Goal: Transaction & Acquisition: Obtain resource

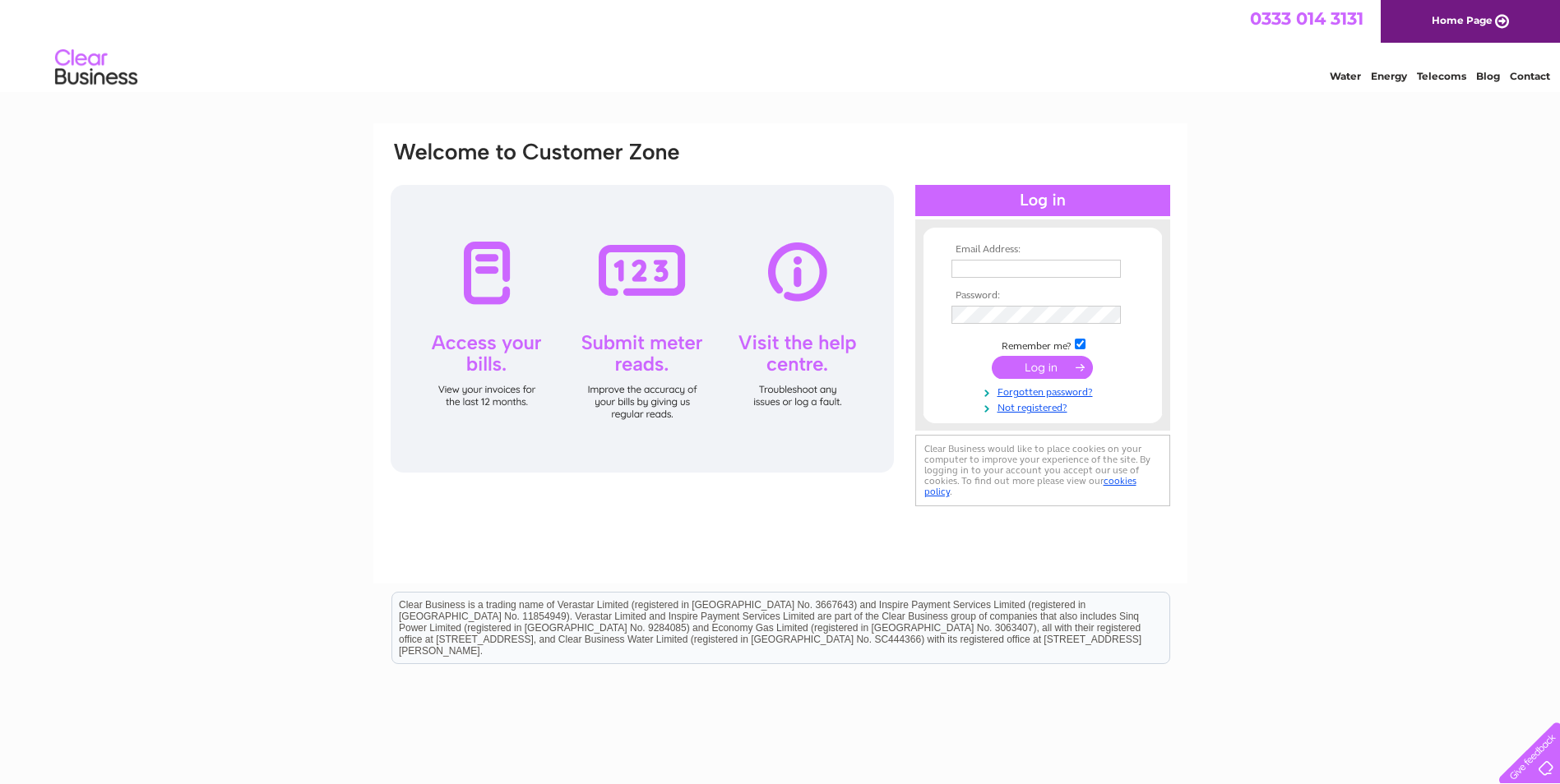
type input "[PERSON_NAME][EMAIL_ADDRESS][PERSON_NAME][DOMAIN_NAME][PERSON_NAME]"
click at [1061, 372] on input "submit" at bounding box center [1042, 367] width 102 height 23
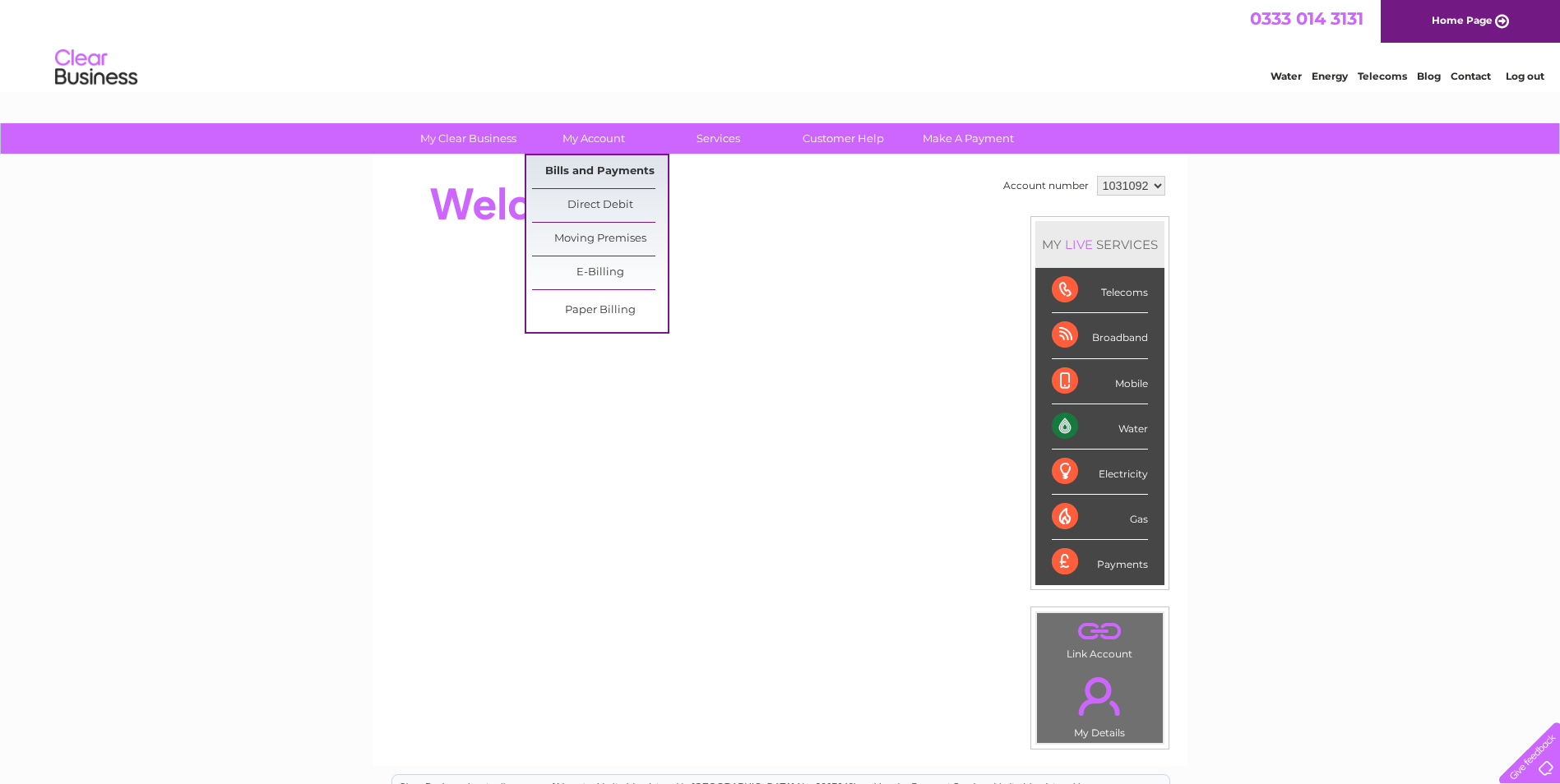
click at [604, 170] on link "Bills and Payments" at bounding box center [600, 172] width 135 height 33
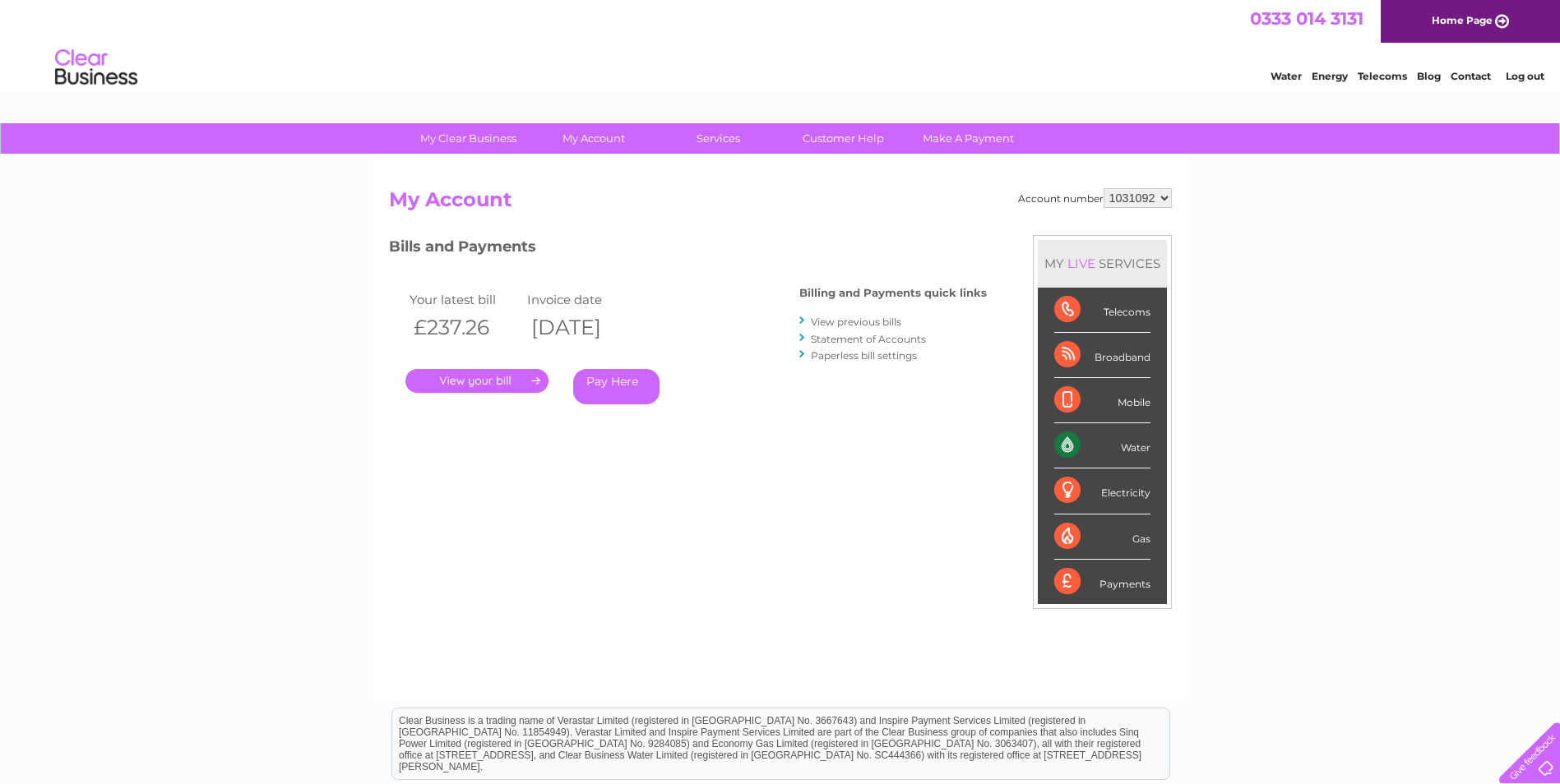
click at [497, 380] on link "." at bounding box center [476, 381] width 143 height 23
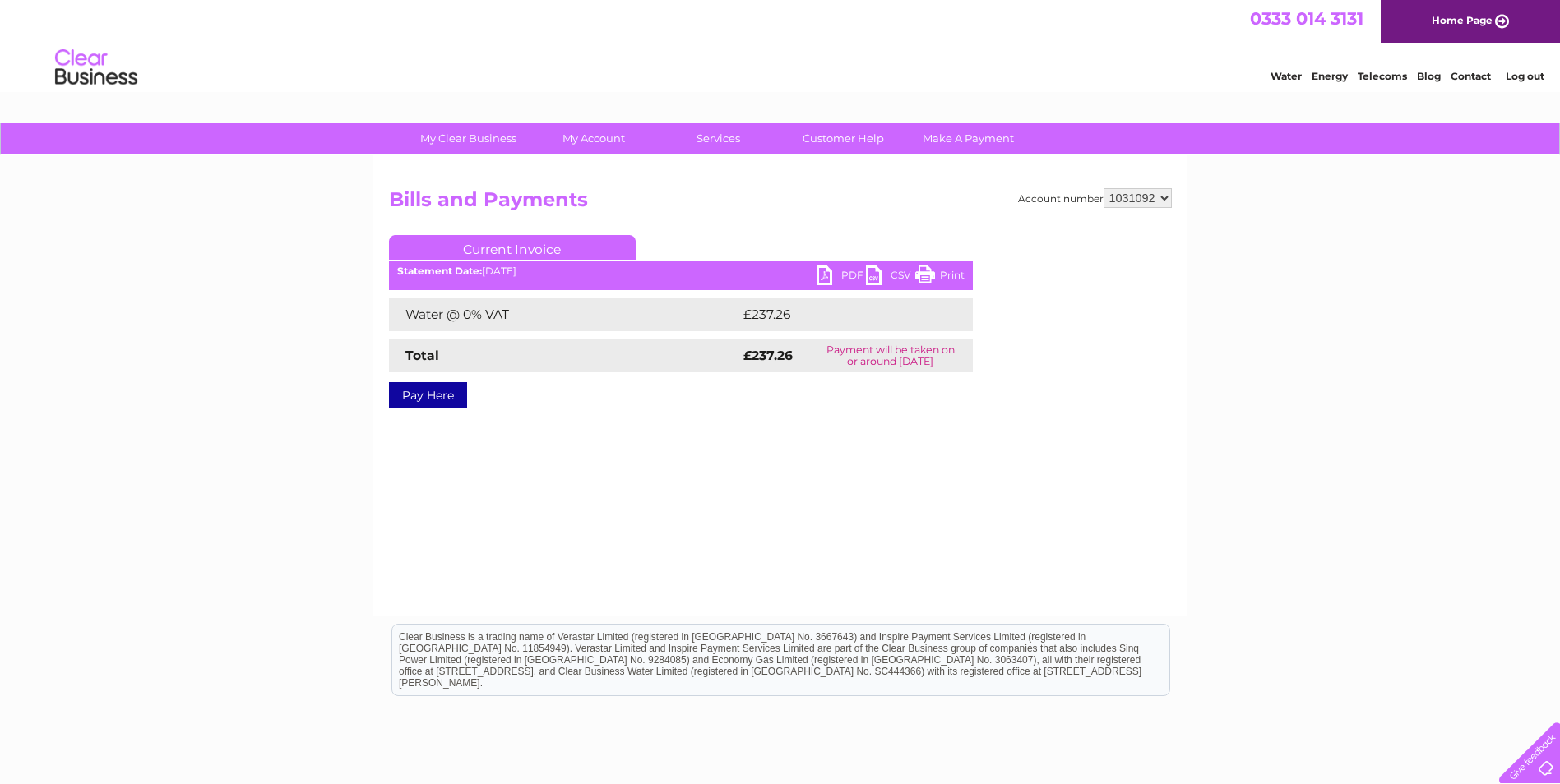
click at [825, 273] on link "PDF" at bounding box center [841, 277] width 49 height 23
click at [554, 244] on link "Current Invoice" at bounding box center [512, 247] width 246 height 24
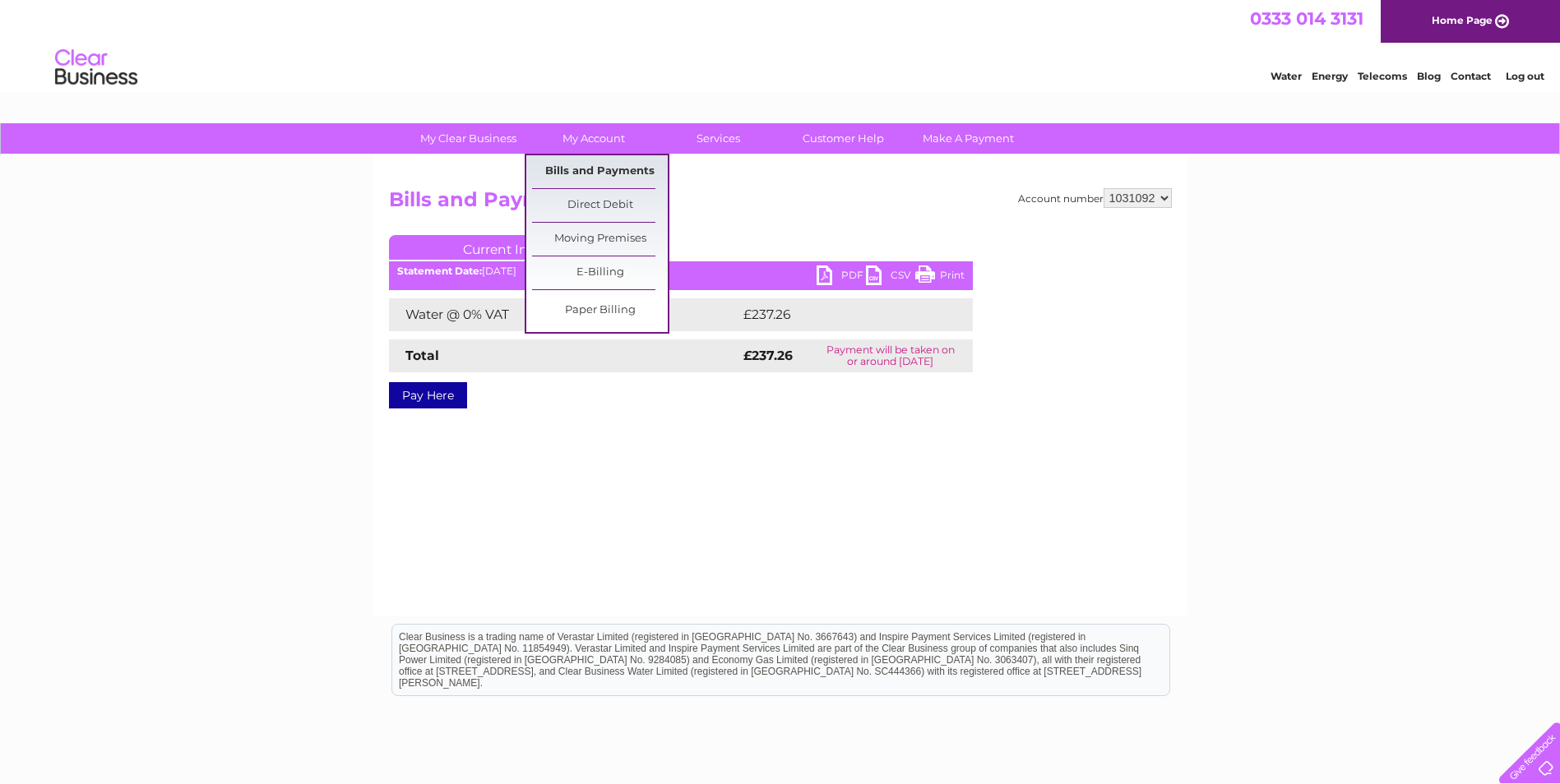
click at [582, 179] on link "Bills and Payments" at bounding box center [600, 172] width 135 height 33
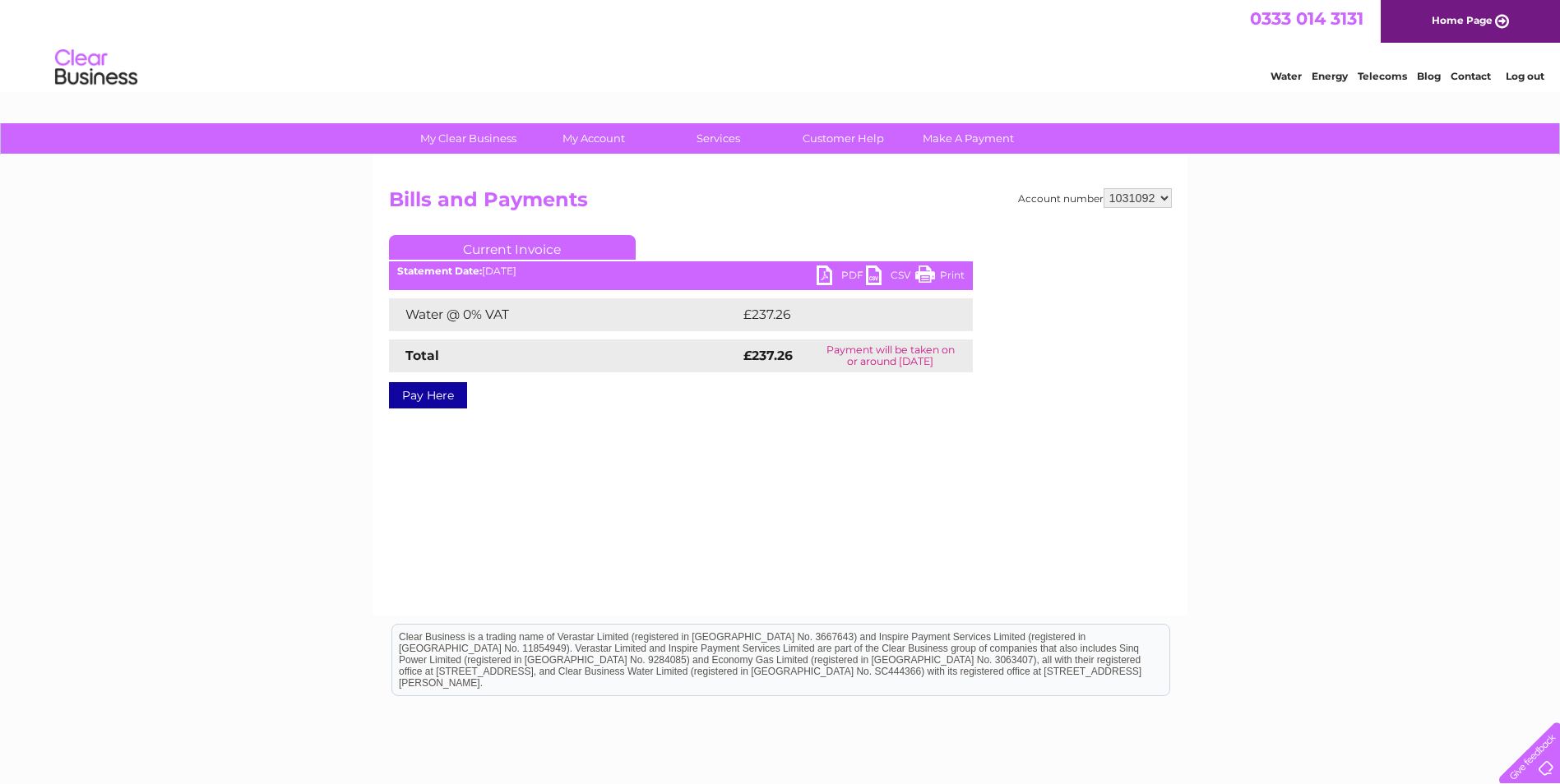
click at [464, 239] on link "Current Invoice" at bounding box center [512, 247] width 246 height 24
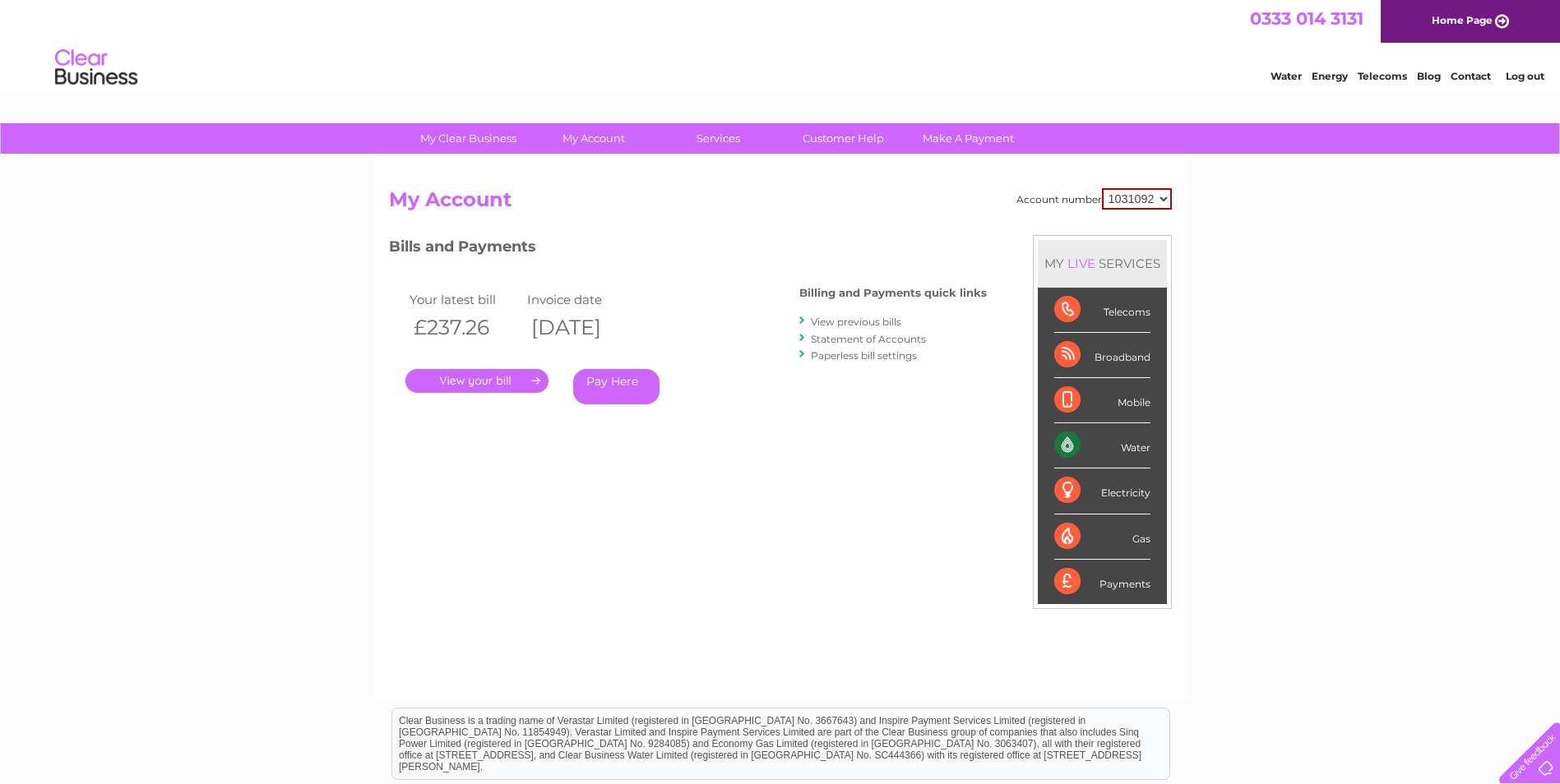
click at [859, 324] on link "View previous bills" at bounding box center [856, 322] width 90 height 12
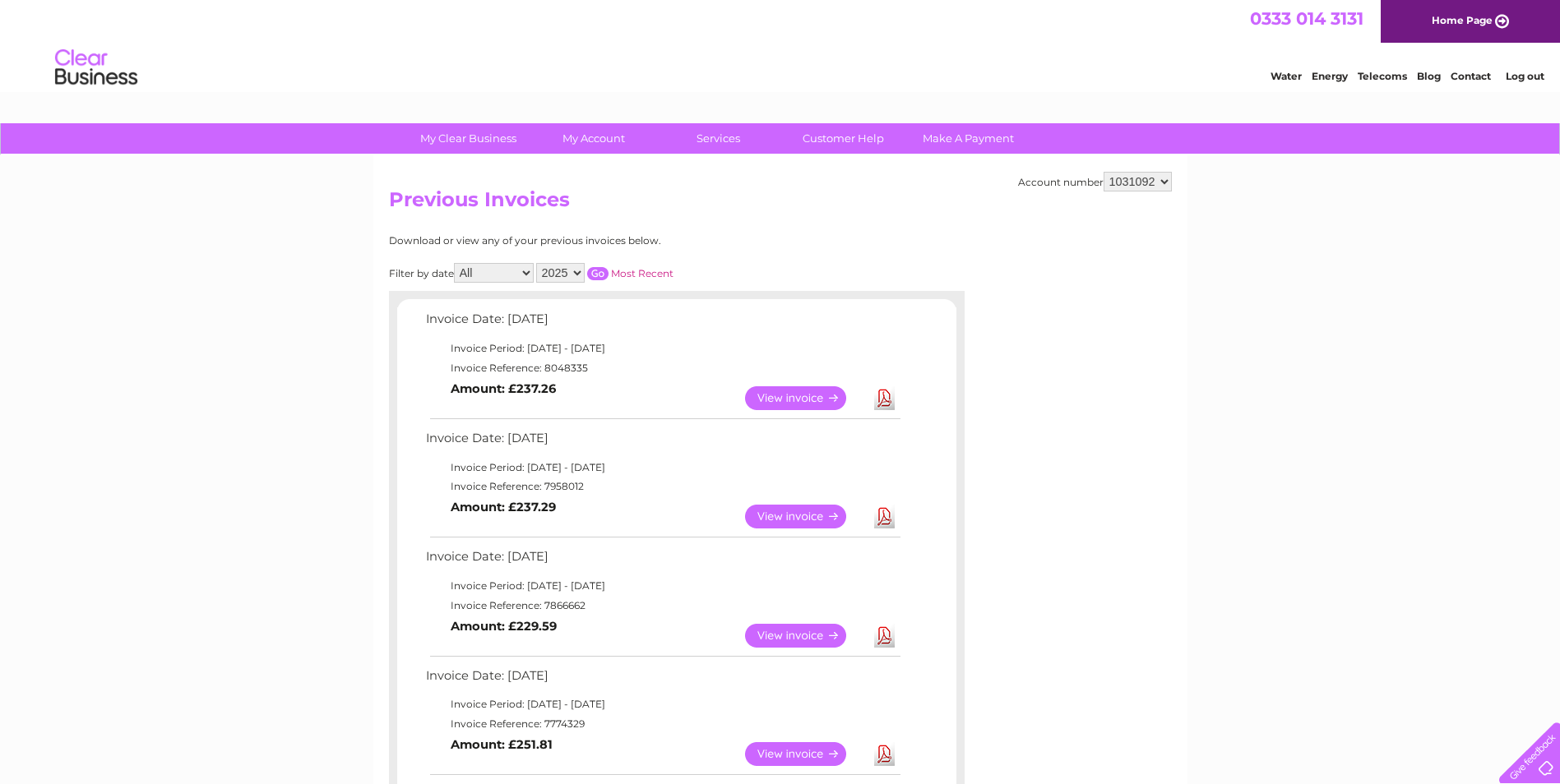
click at [788, 634] on link "View" at bounding box center [805, 635] width 121 height 23
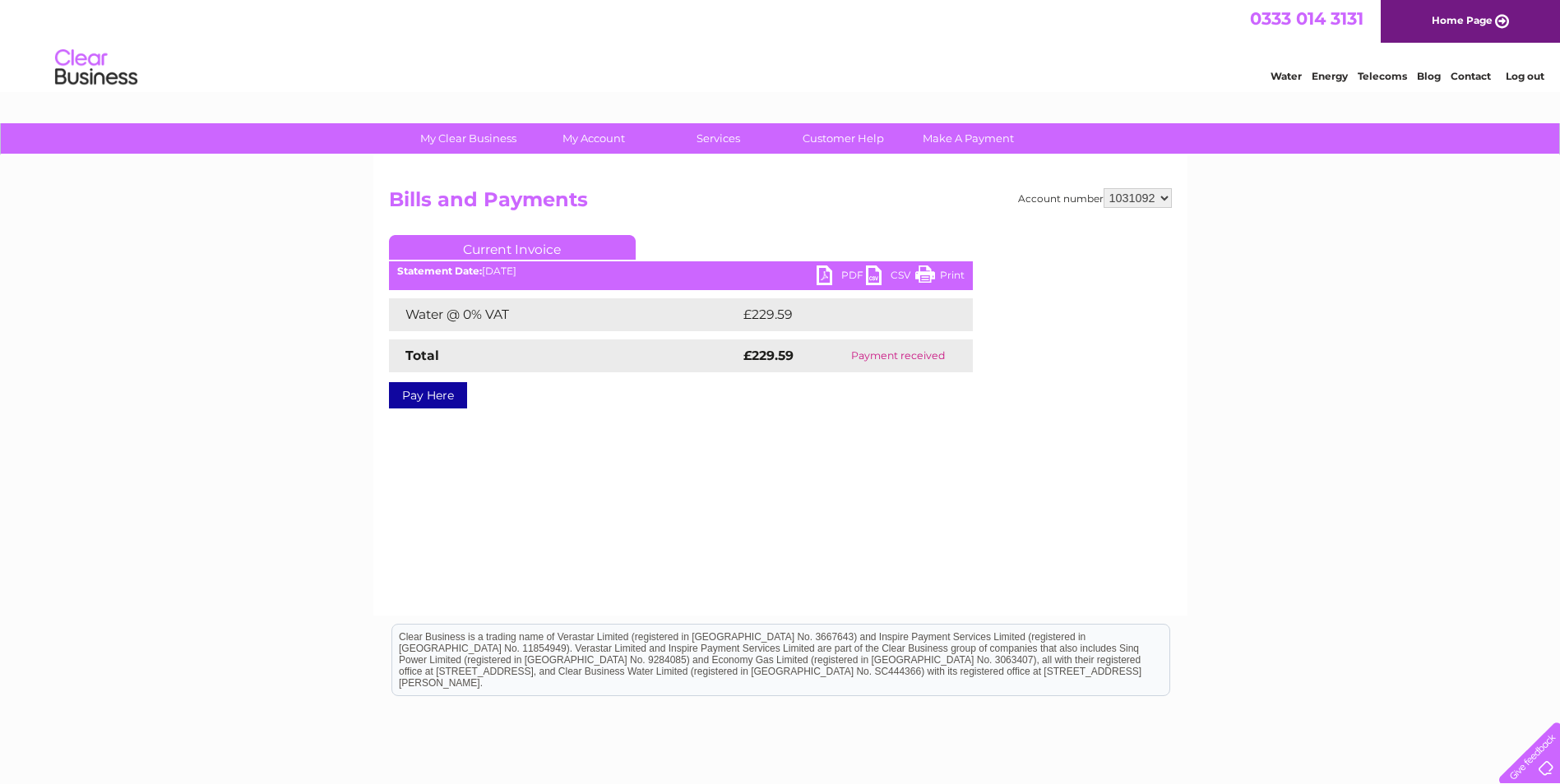
click at [832, 275] on link "PDF" at bounding box center [841, 277] width 49 height 23
click at [481, 245] on link "Current Invoice" at bounding box center [512, 247] width 246 height 24
click at [484, 242] on link "Current Invoice" at bounding box center [512, 247] width 246 height 24
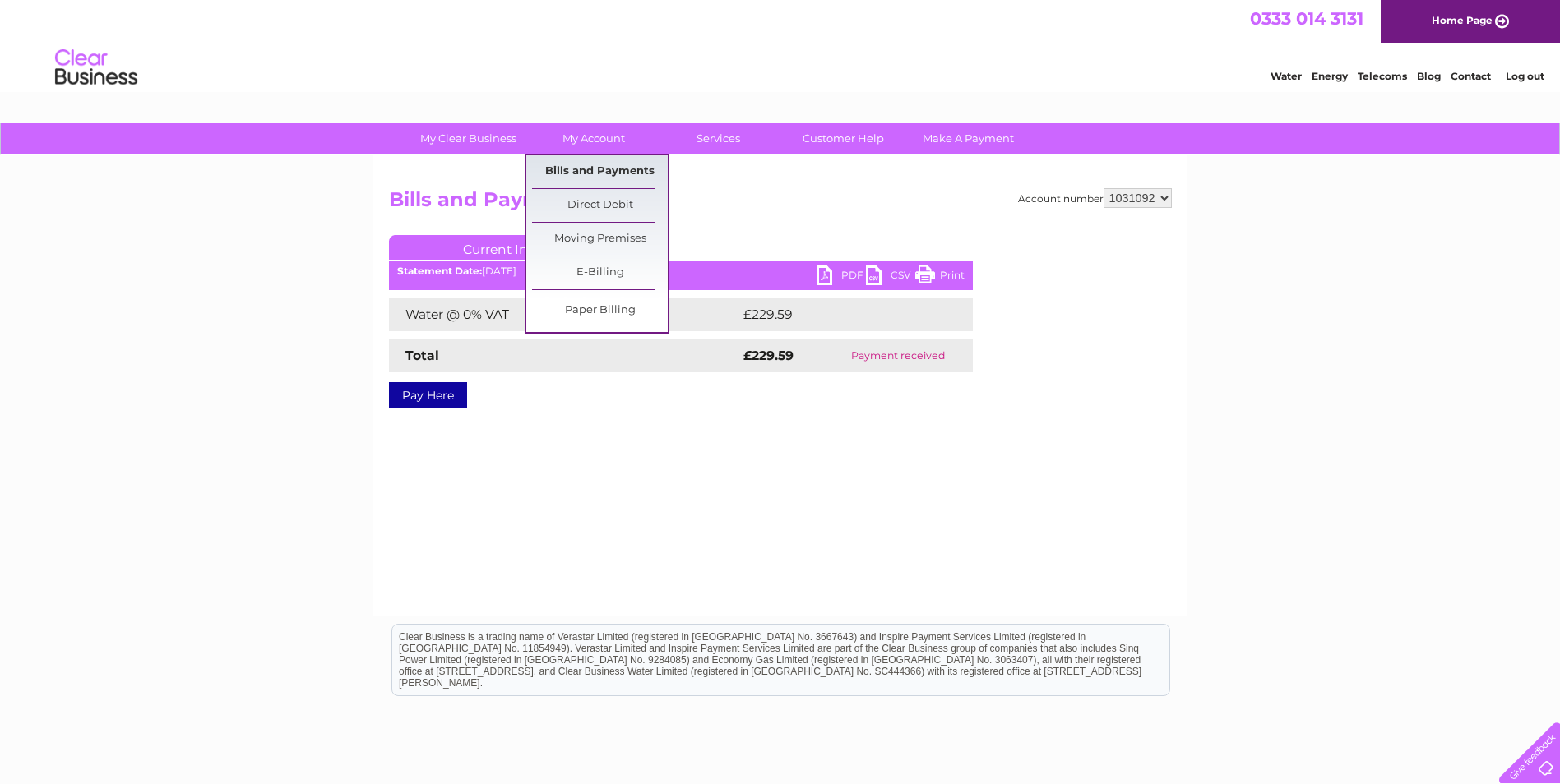
click at [605, 177] on link "Bills and Payments" at bounding box center [600, 172] width 135 height 33
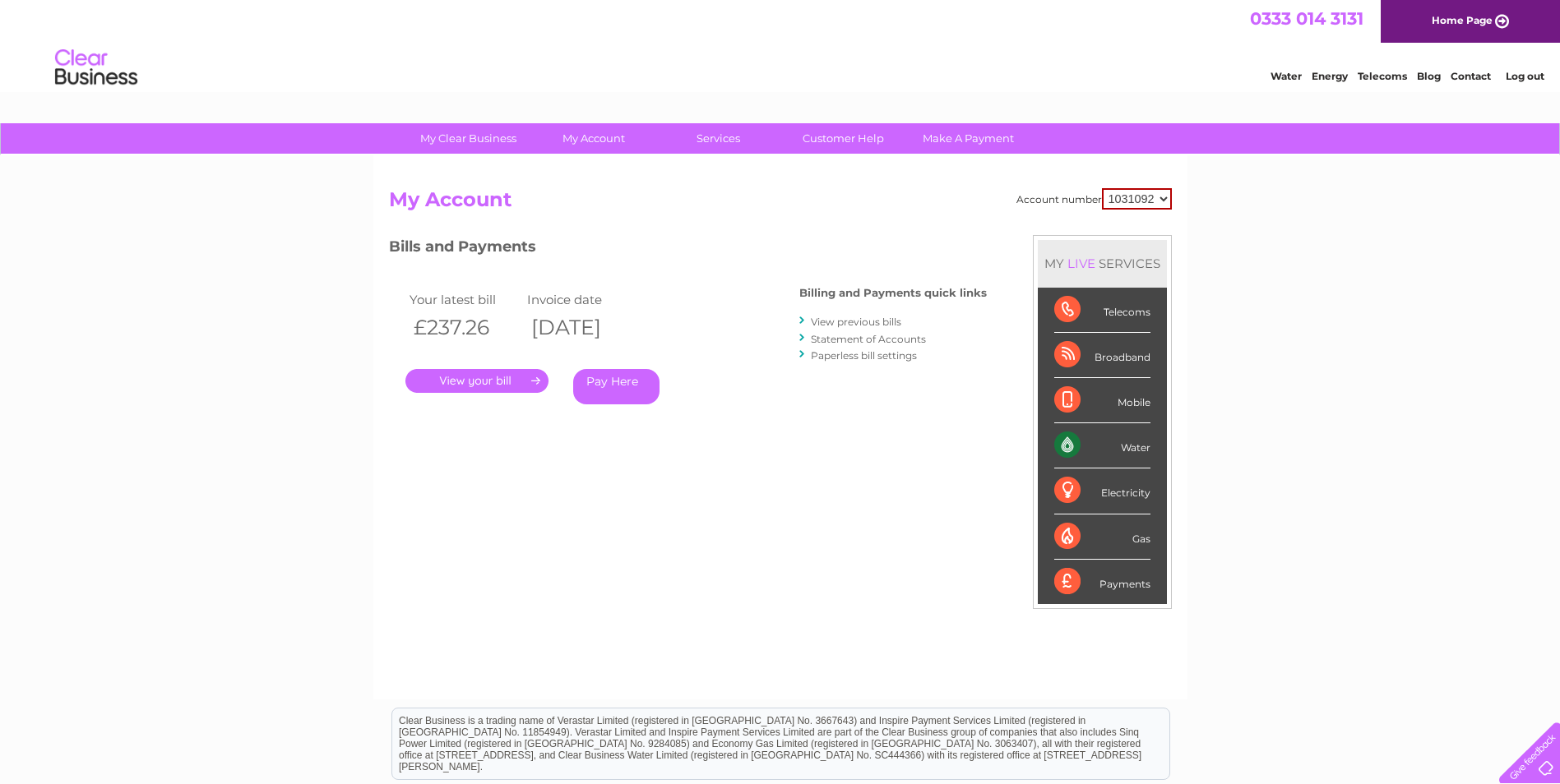
click at [854, 323] on link "View previous bills" at bounding box center [856, 322] width 90 height 12
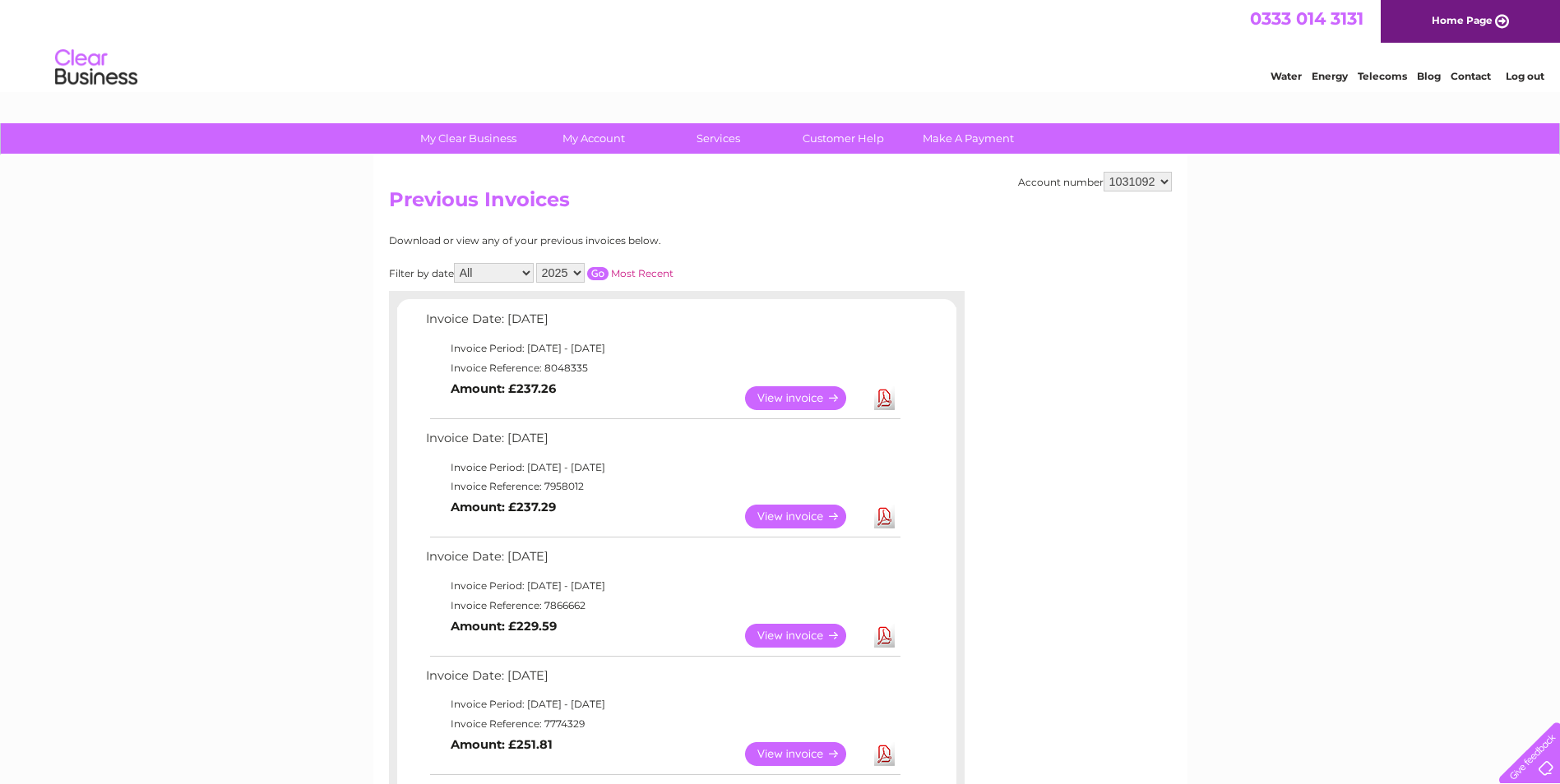
click at [790, 520] on link "View" at bounding box center [805, 516] width 121 height 23
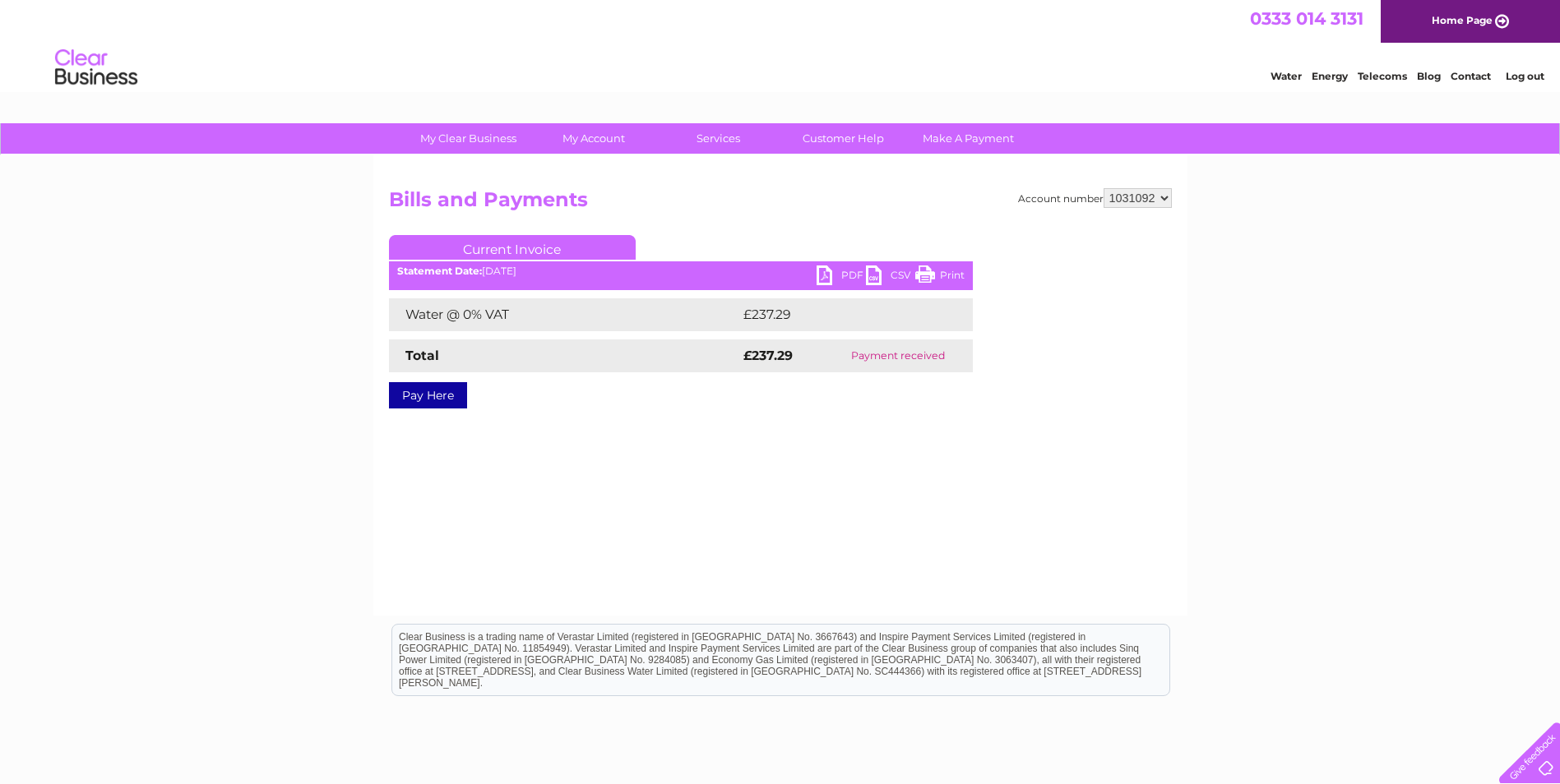
click at [832, 277] on link "PDF" at bounding box center [841, 277] width 49 height 23
click at [828, 275] on link "PDF" at bounding box center [841, 277] width 49 height 23
